Goal: Task Accomplishment & Management: Use online tool/utility

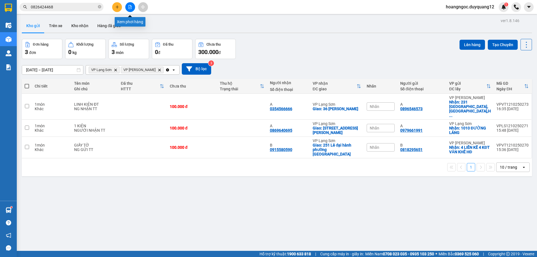
click at [130, 9] on button at bounding box center [130, 7] width 10 height 10
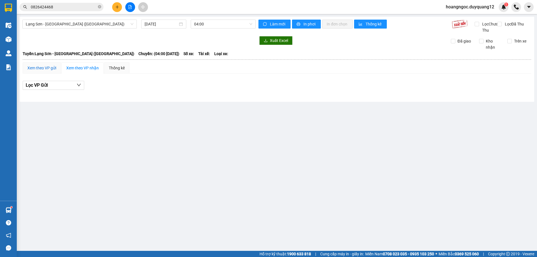
click at [51, 71] on div "Xem theo VP gửi" at bounding box center [41, 68] width 29 height 6
click at [112, 28] on span "Lạng Sơn - [GEOGRAPHIC_DATA] ([GEOGRAPHIC_DATA])" at bounding box center [80, 24] width 108 height 8
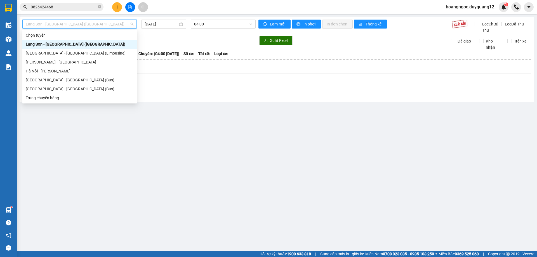
click at [85, 47] on div "Lạng Sơn - [GEOGRAPHIC_DATA] ([GEOGRAPHIC_DATA])" at bounding box center [80, 44] width 108 height 6
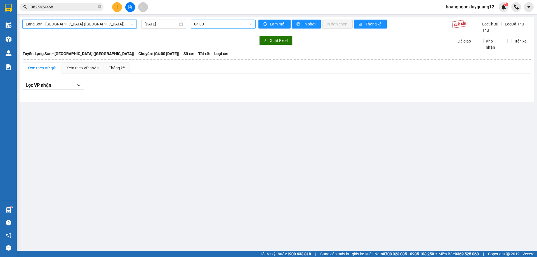
click at [248, 24] on span "04:00" at bounding box center [223, 24] width 58 height 8
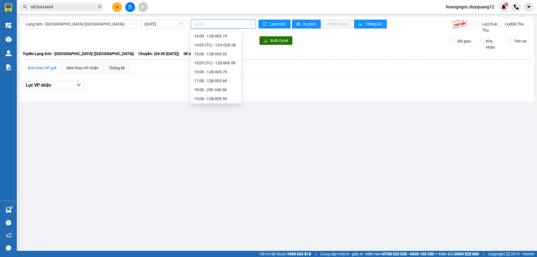
scroll to position [98, 0]
click at [216, 71] on div "16:00 - 12B-005.76" at bounding box center [216, 71] width 44 height 6
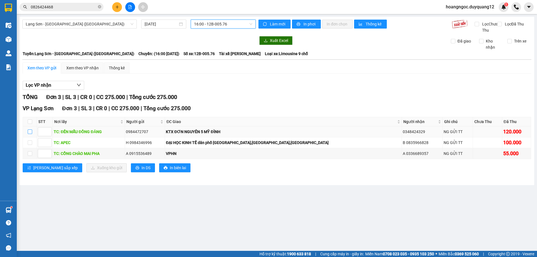
click at [29, 134] on input "checkbox" at bounding box center [30, 132] width 4 height 4
checkbox input "true"
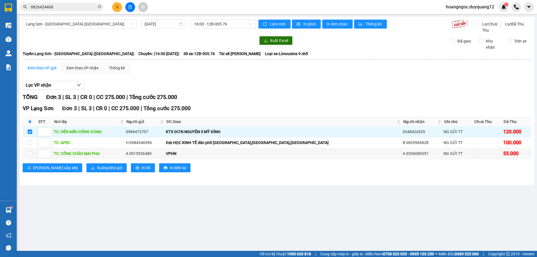
click at [165, 45] on div at bounding box center [138, 40] width 233 height 9
